Goal: Information Seeking & Learning: Check status

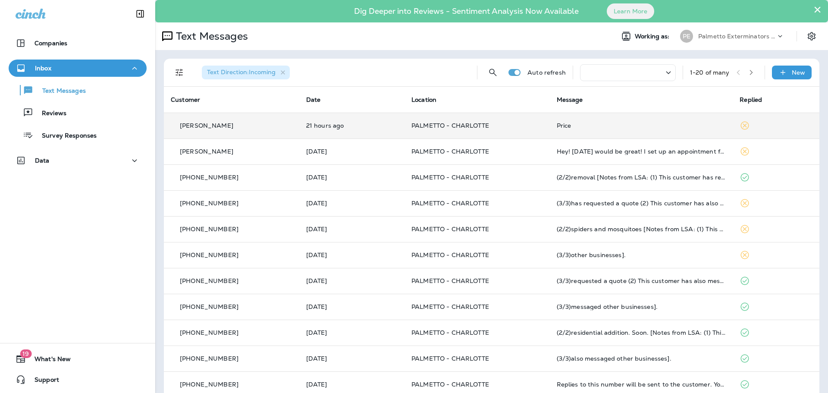
click at [421, 120] on td "PALMETTO - CHARLOTTE" at bounding box center [476, 126] width 145 height 26
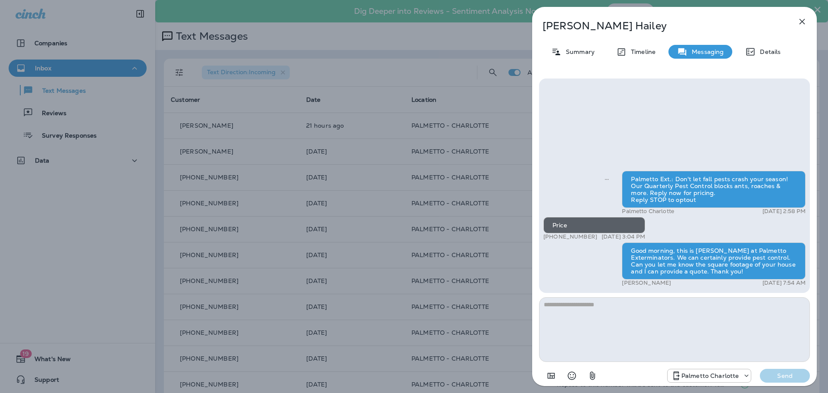
click at [803, 21] on icon "button" at bounding box center [802, 21] width 10 height 10
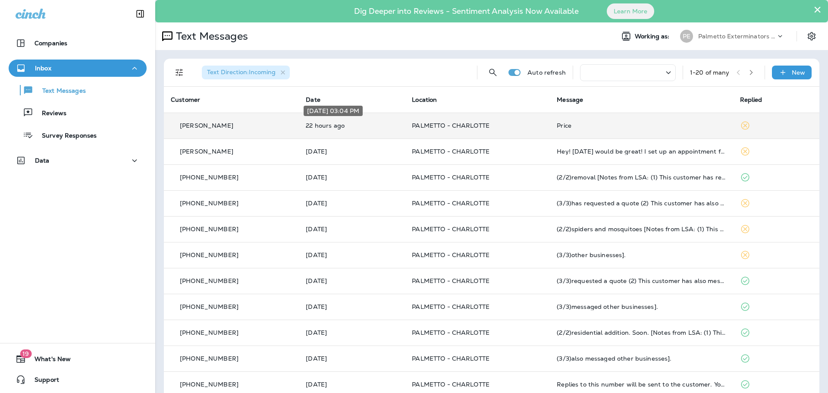
click at [326, 123] on p "22 hours ago" at bounding box center [352, 125] width 92 height 7
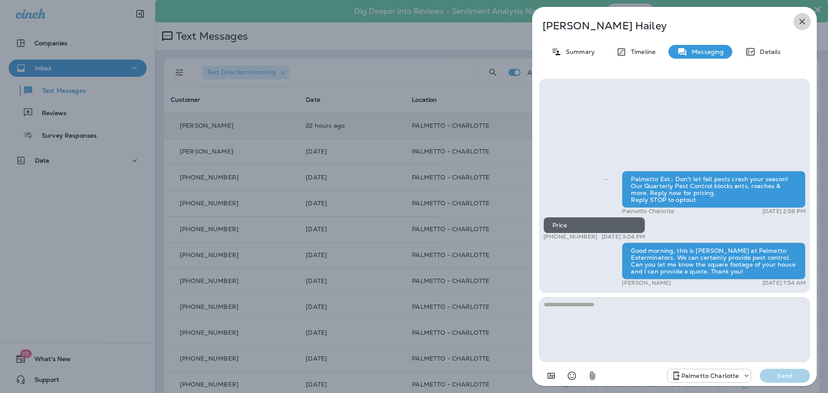
click at [800, 24] on icon "button" at bounding box center [802, 22] width 6 height 6
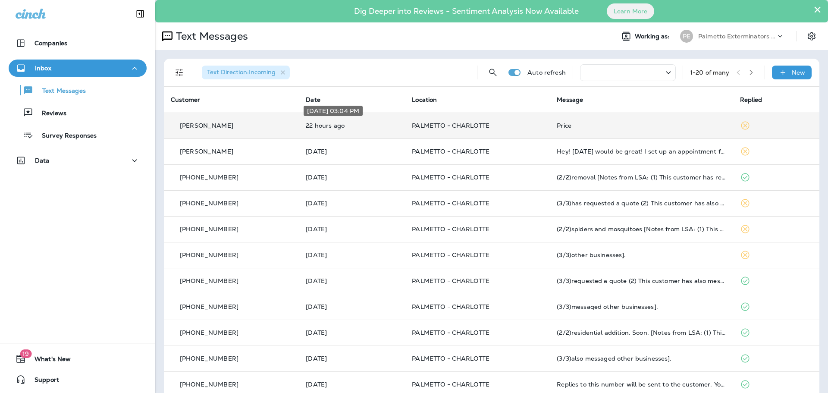
click at [329, 126] on p "22 hours ago" at bounding box center [352, 125] width 92 height 7
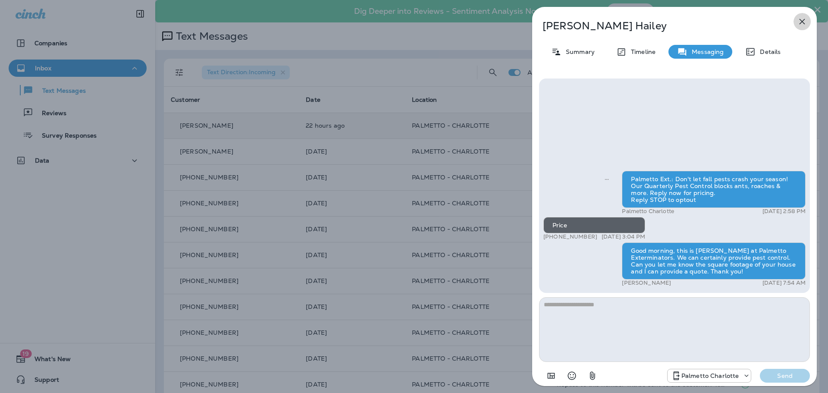
click at [802, 20] on icon "button" at bounding box center [802, 21] width 10 height 10
